Goal: Information Seeking & Learning: Learn about a topic

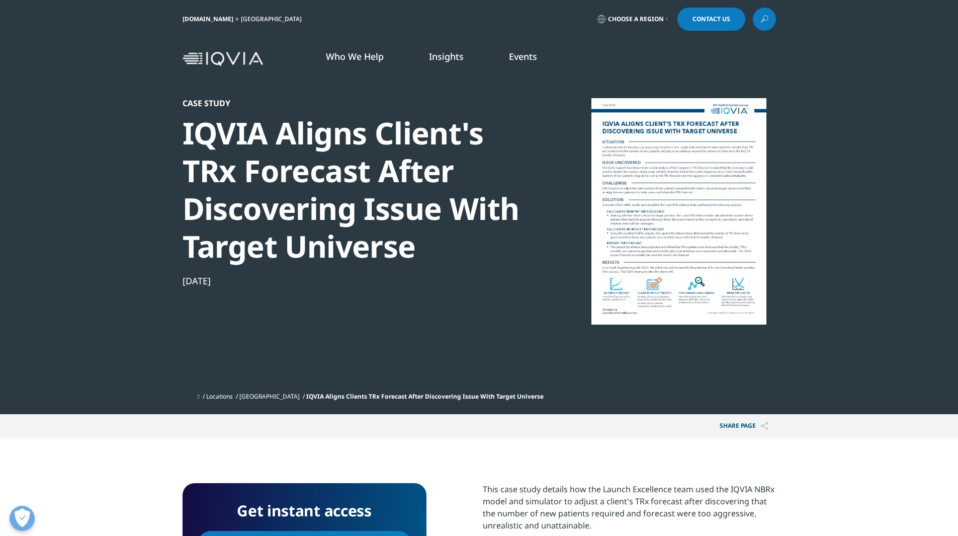
click at [759, 23] on link at bounding box center [764, 19] width 23 height 23
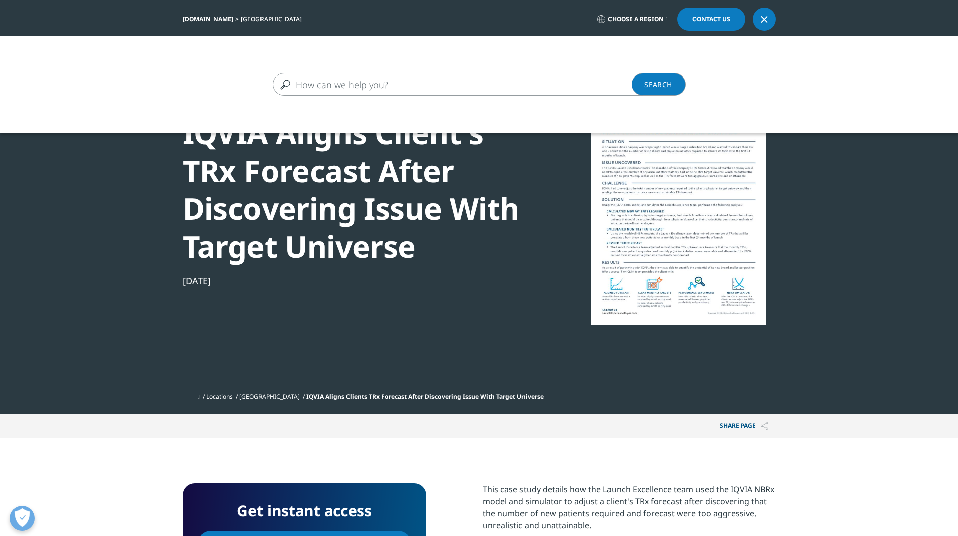
click at [413, 87] on input "Search" at bounding box center [465, 84] width 384 height 23
paste input "Launch Excellence, the U.S. Edition: The Rewrite of the Business of Launch"
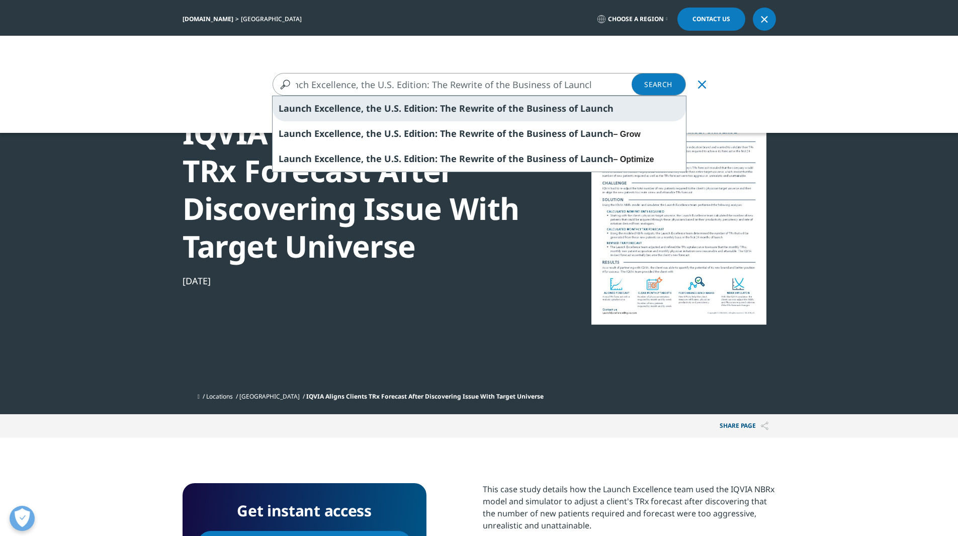
type input "Launch Excellence, the U.S. Edition: The Rewrite of the Business of Launch"
click at [444, 106] on span "Launch Excellence, the U.S. Edition: The Rewrite of the Business of Launch" at bounding box center [446, 108] width 335 height 12
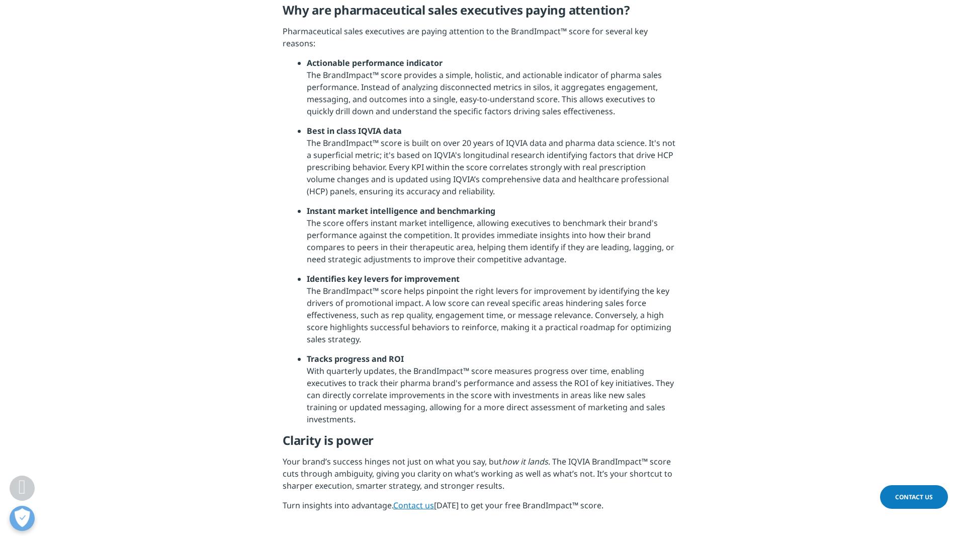
scroll to position [1509, 0]
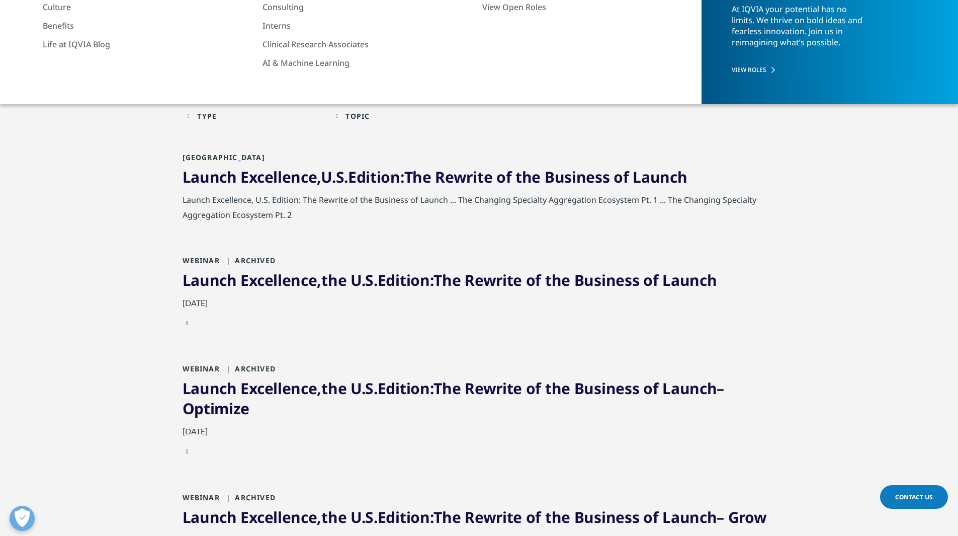
scroll to position [151, 0]
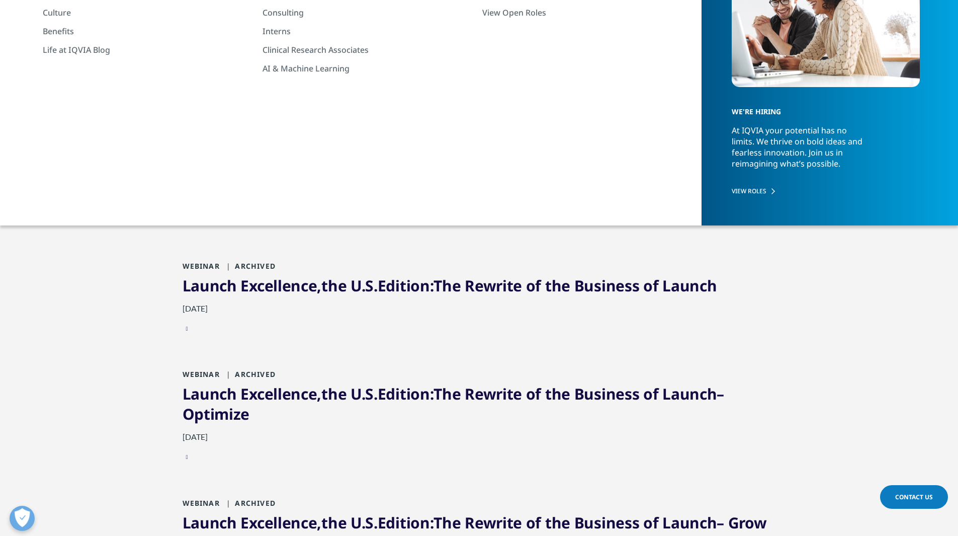
click at [445, 179] on link "Launch Excellence , U.S . Edition : The Rewrite of the Business of Launch" at bounding box center [435, 182] width 505 height 21
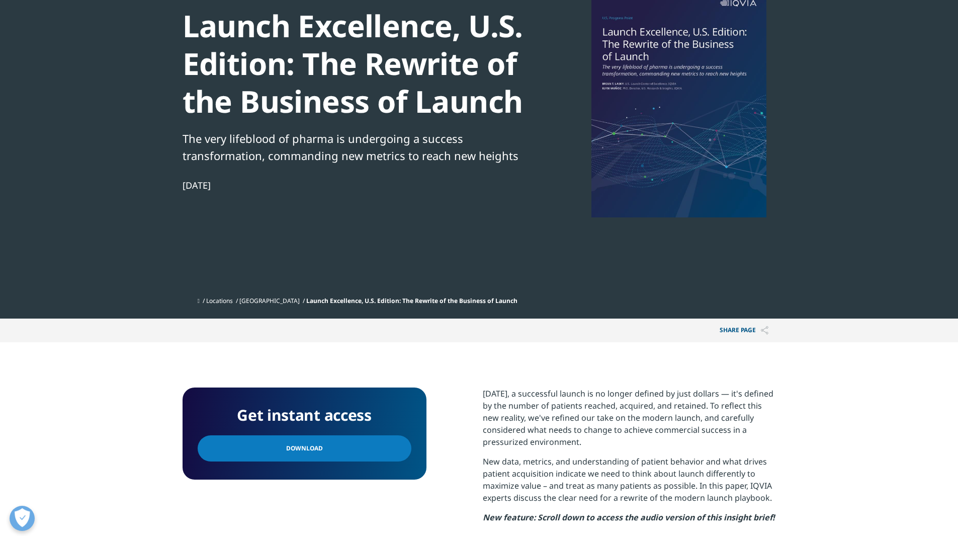
scroll to position [201, 0]
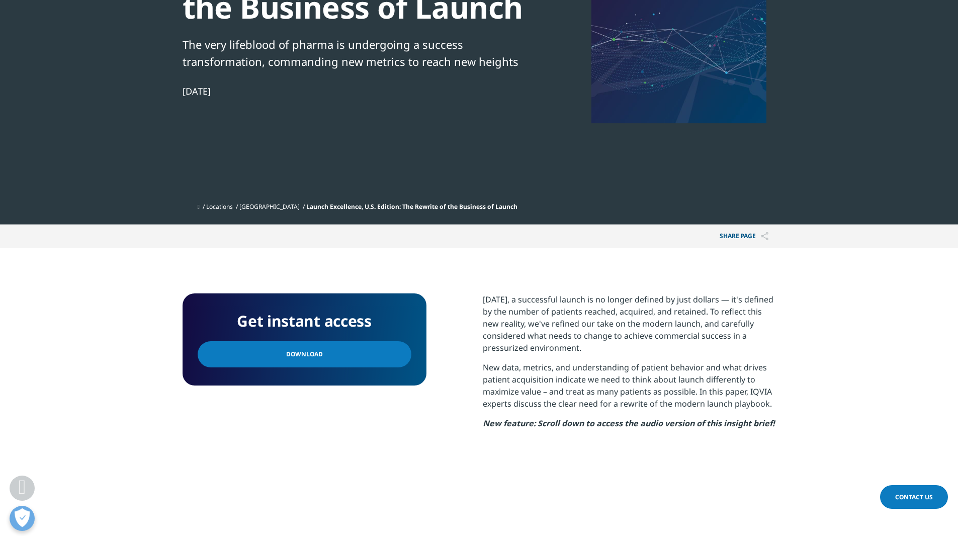
click at [316, 357] on span "Download" at bounding box center [304, 354] width 37 height 11
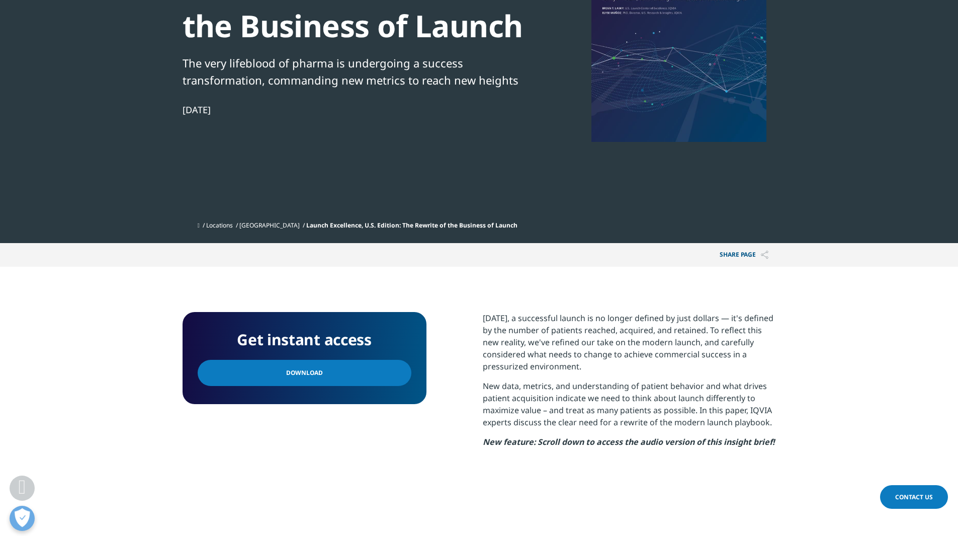
scroll to position [0, 0]
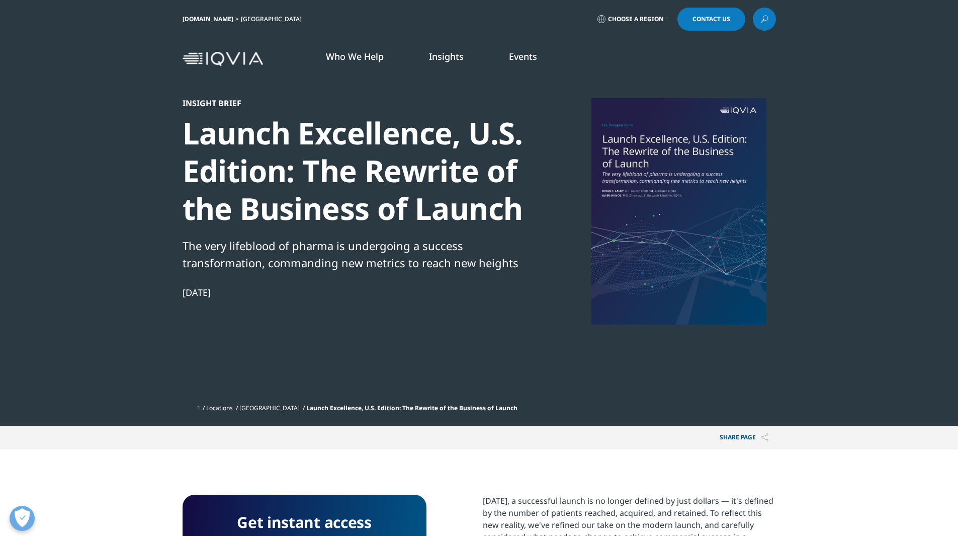
click at [767, 22] on icon at bounding box center [765, 19] width 8 height 13
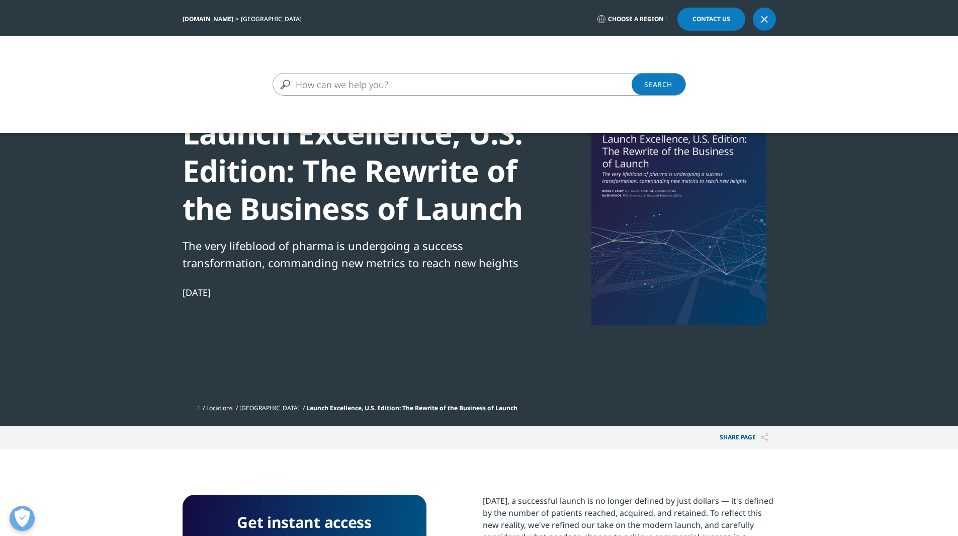
click at [330, 77] on input "Search" at bounding box center [465, 84] width 384 height 23
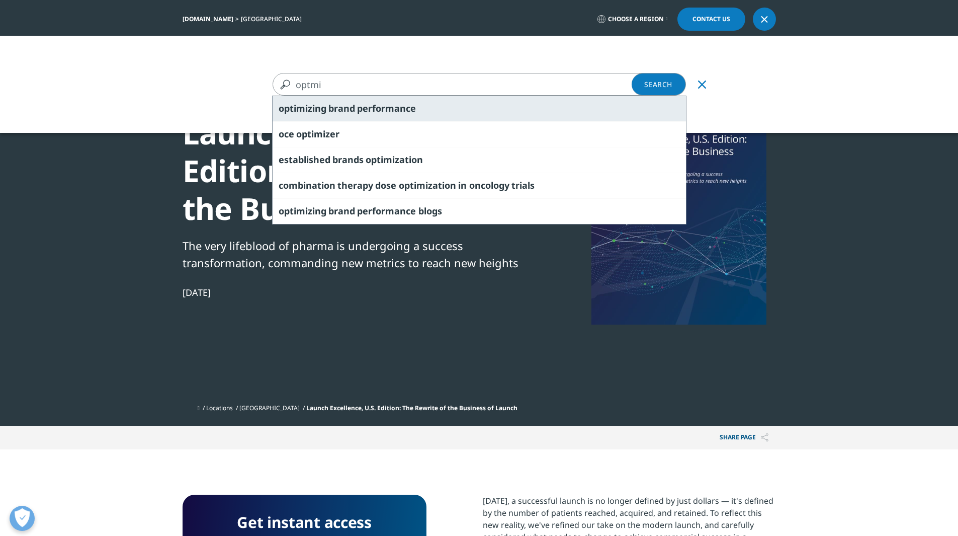
type input "optmi"
click at [343, 110] on span "brand" at bounding box center [341, 108] width 27 height 12
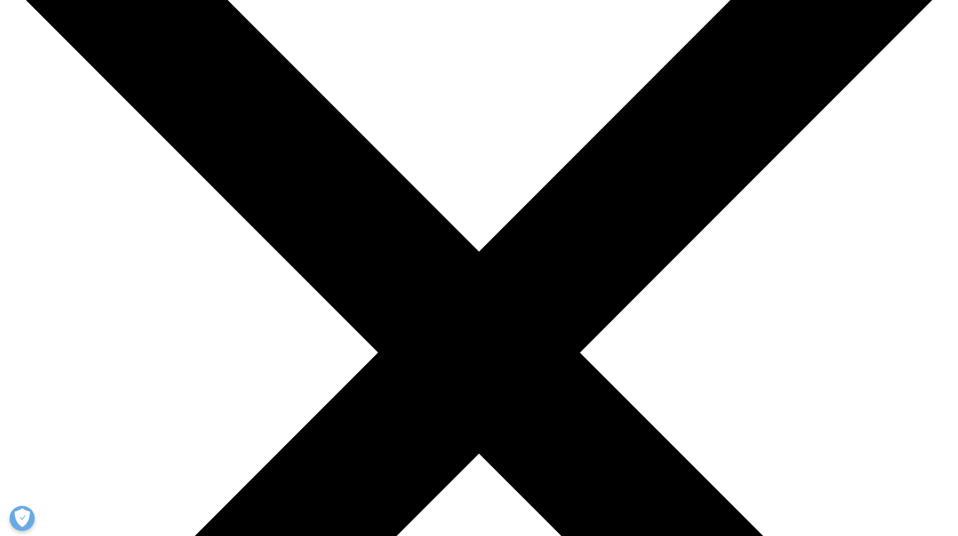
scroll to position [151, 0]
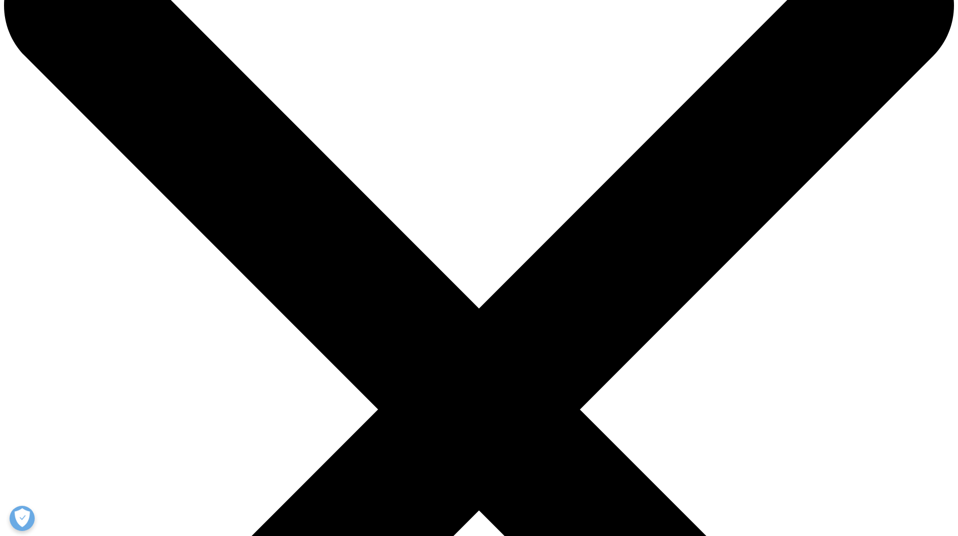
scroll to position [50, 0]
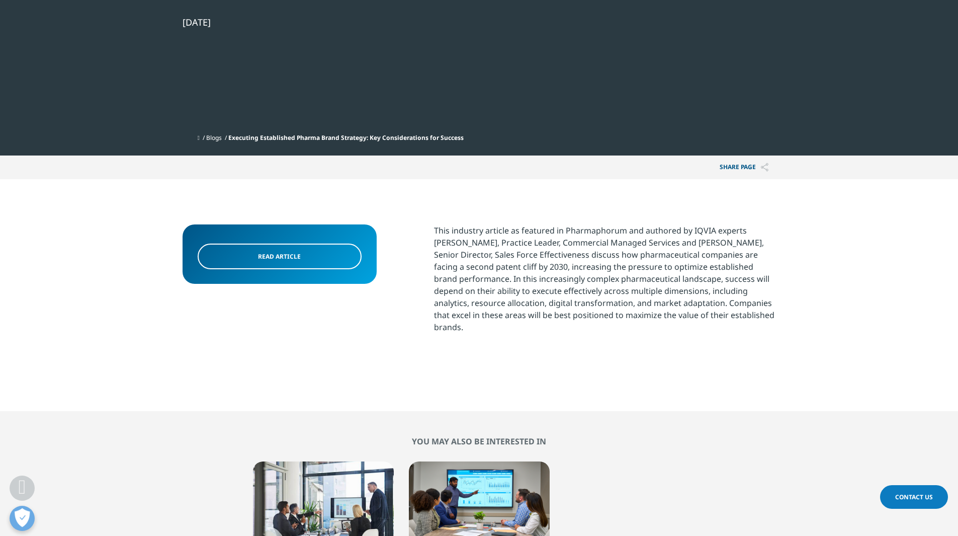
scroll to position [252, 0]
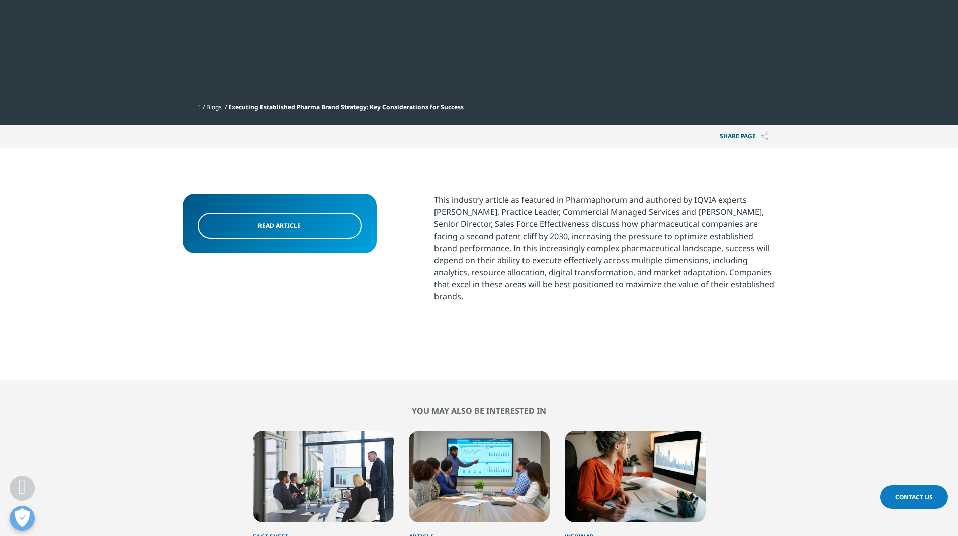
click at [287, 219] on link "Read article" at bounding box center [280, 226] width 164 height 26
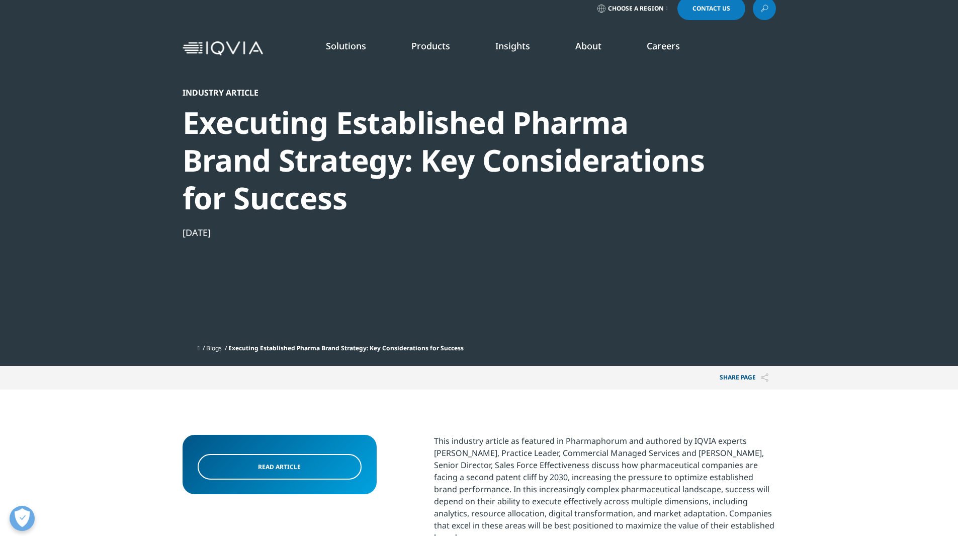
scroll to position [0, 0]
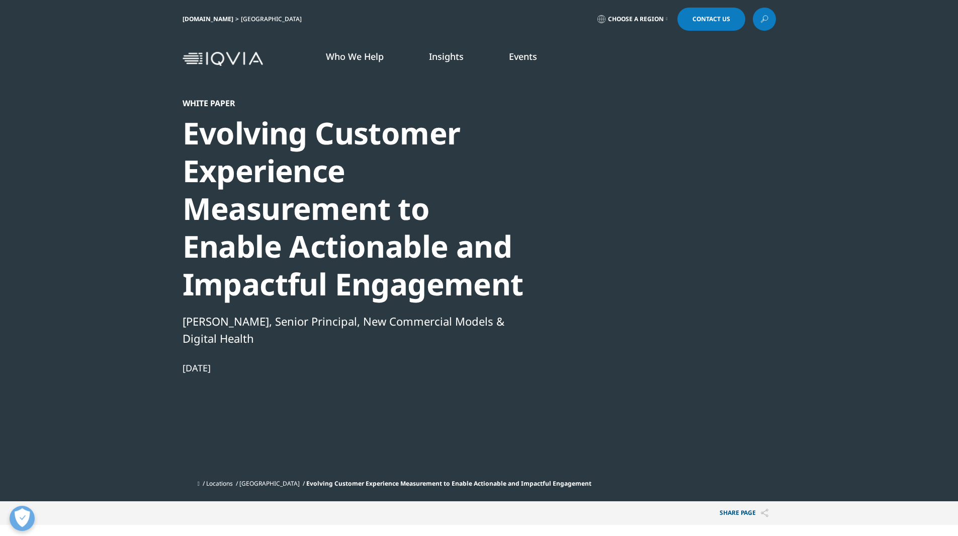
scroll to position [122, 594]
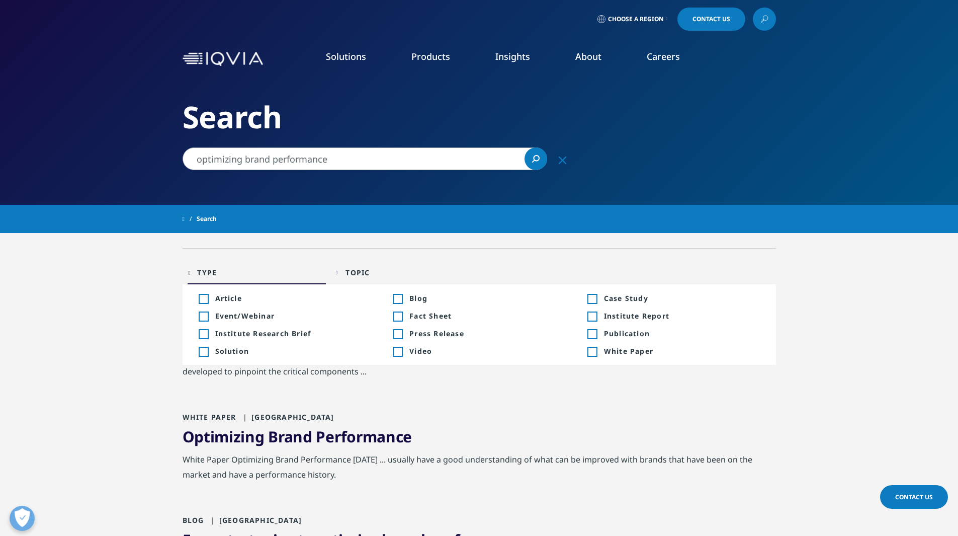
click at [404, 296] on div "Toggle Blog 99" at bounding box center [479, 298] width 173 height 10
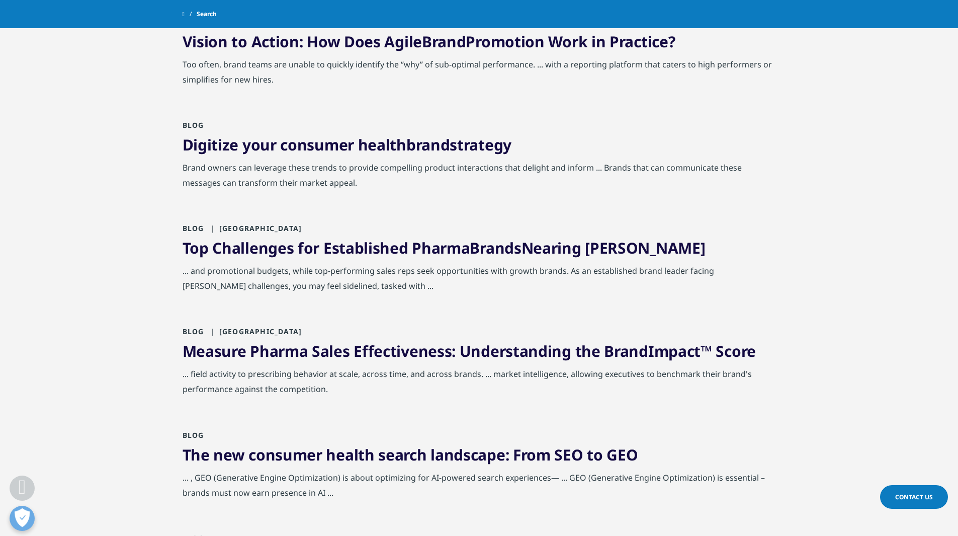
scroll to position [704, 0]
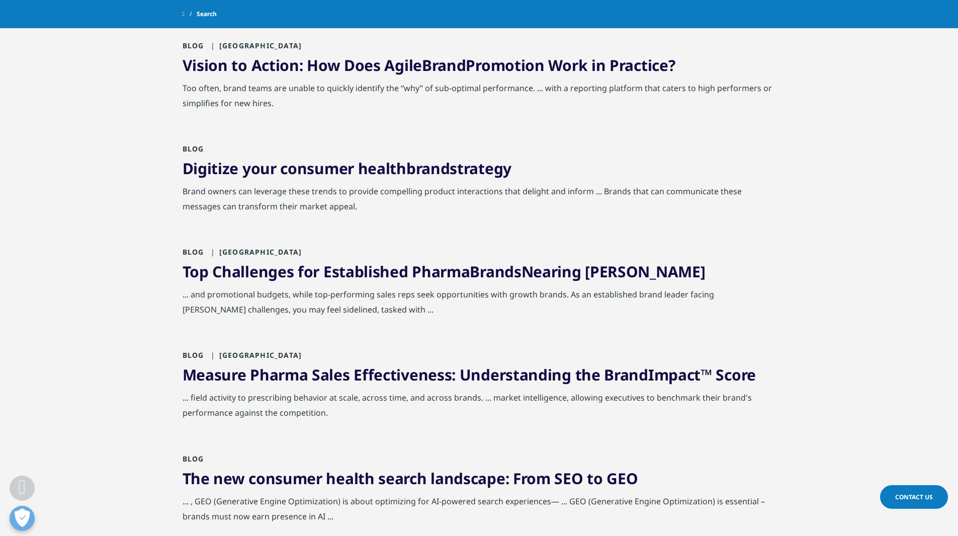
click at [330, 261] on link "Top Challenges for Established Pharma Brands Nearing LOE" at bounding box center [444, 271] width 523 height 21
click at [326, 261] on link "Top Challenges for Established Pharma Brands Nearing LOE" at bounding box center [444, 271] width 523 height 21
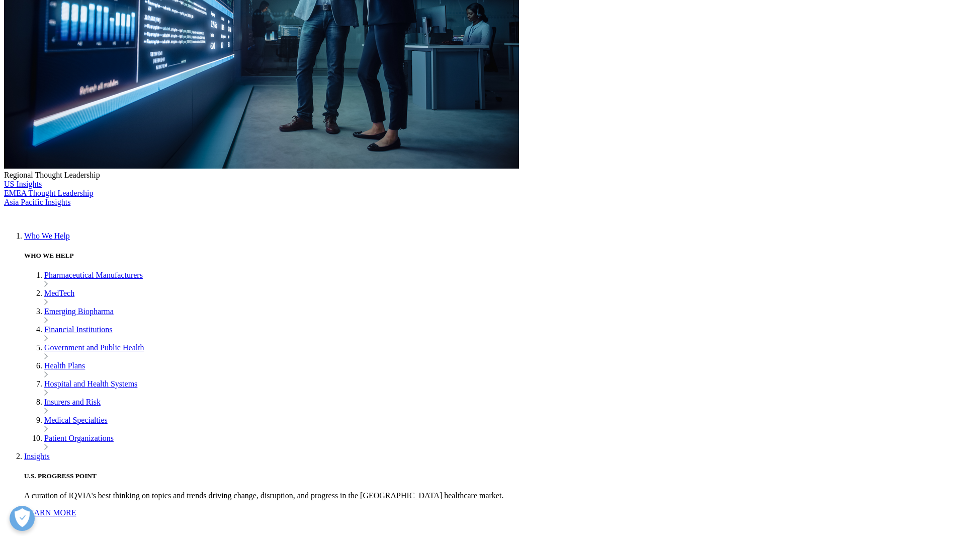
scroll to position [1, 0]
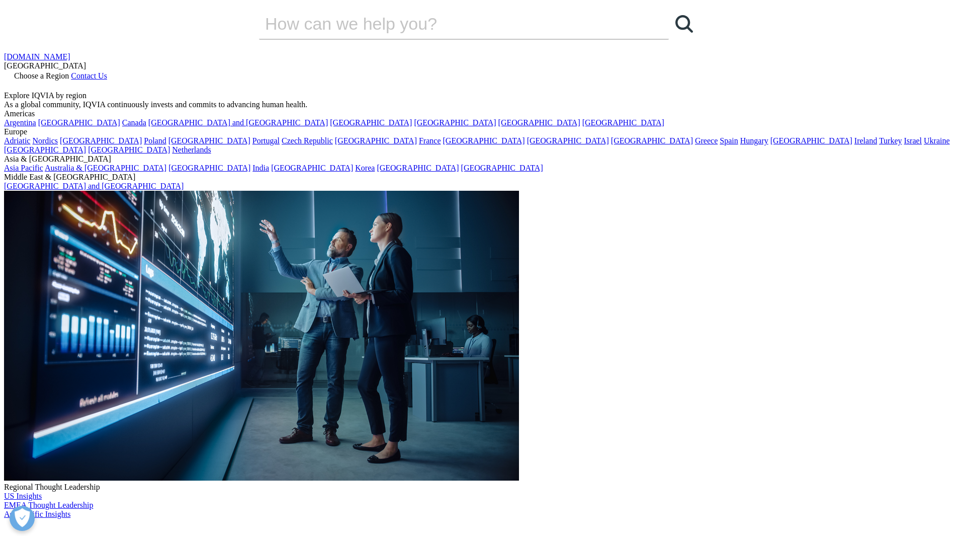
drag, startPoint x: 297, startPoint y: 227, endPoint x: 342, endPoint y: 99, distance: 135.4
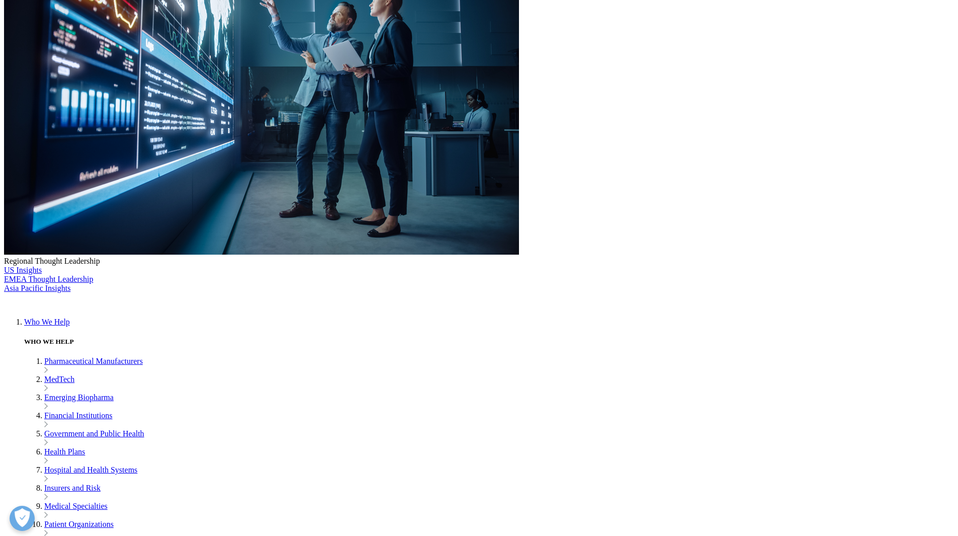
scroll to position [0, 0]
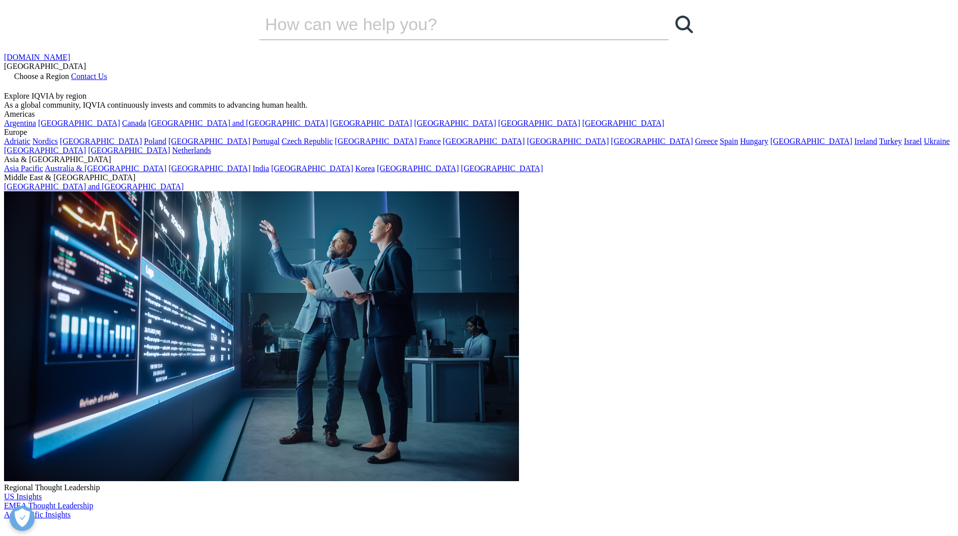
drag, startPoint x: 769, startPoint y: 182, endPoint x: 737, endPoint y: 45, distance: 140.9
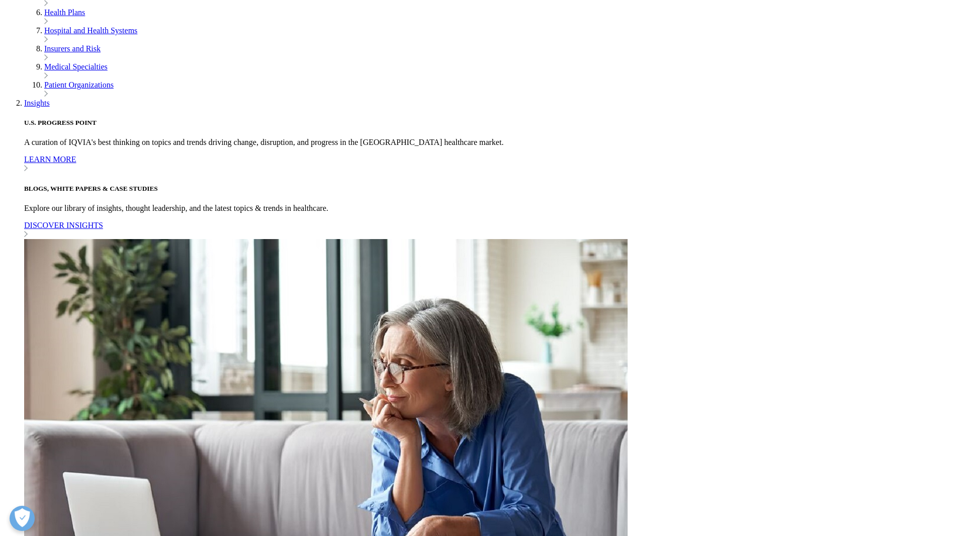
scroll to position [654, 0]
